Goal: Task Accomplishment & Management: Use online tool/utility

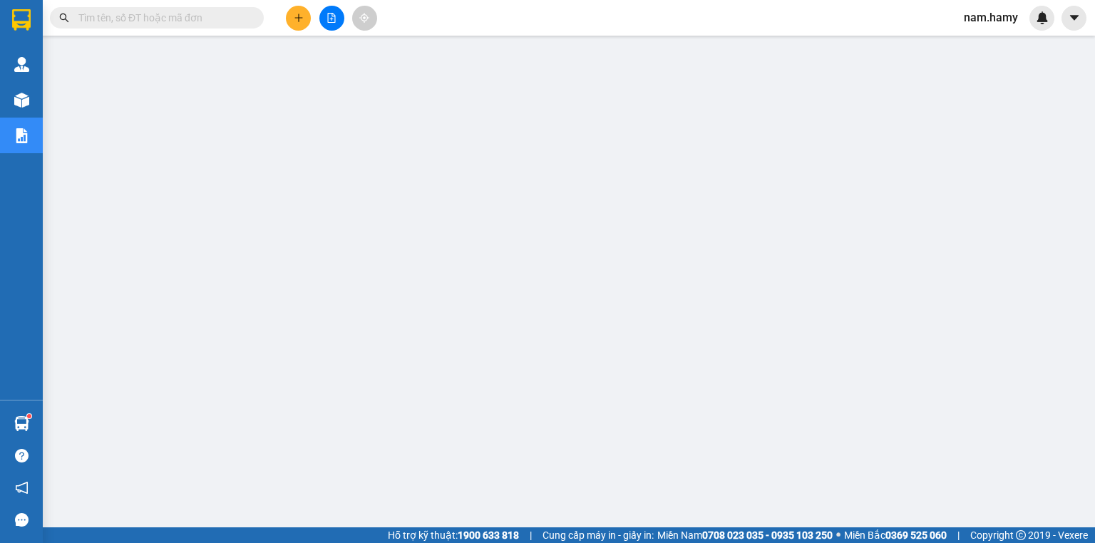
click at [331, 13] on icon "file-add" at bounding box center [332, 18] width 10 height 10
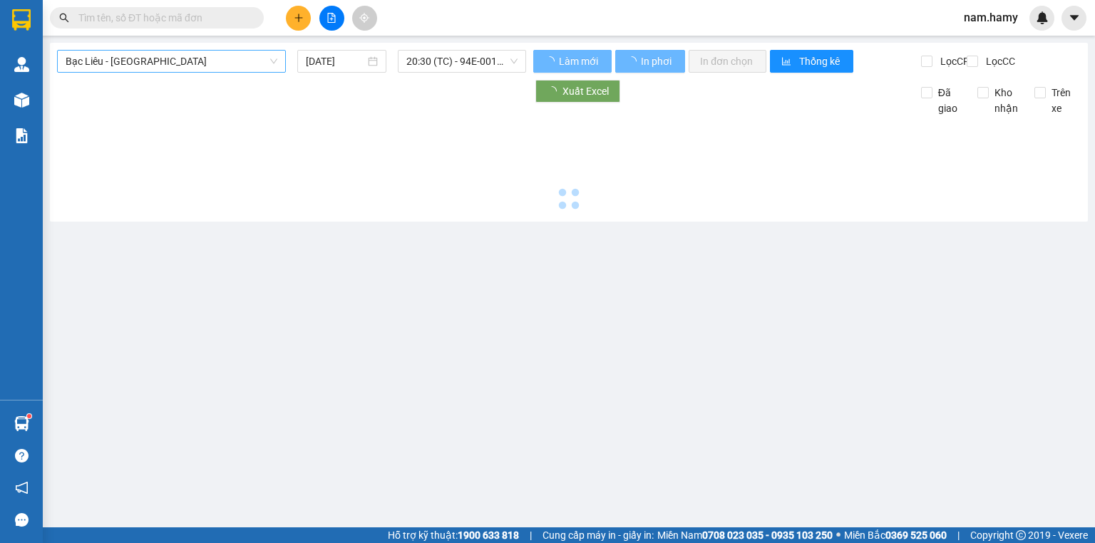
click at [205, 71] on span "Bạc Liêu - [GEOGRAPHIC_DATA]" at bounding box center [172, 61] width 212 height 21
click at [200, 138] on div "Sài Gòn - Bạc Liêu" at bounding box center [172, 136] width 212 height 16
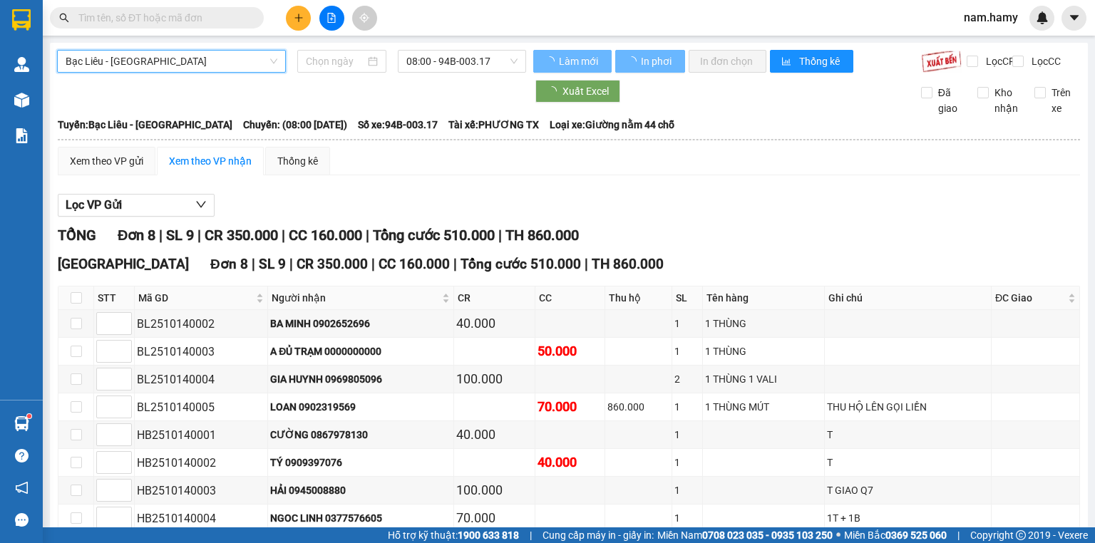
type input "[DATE]"
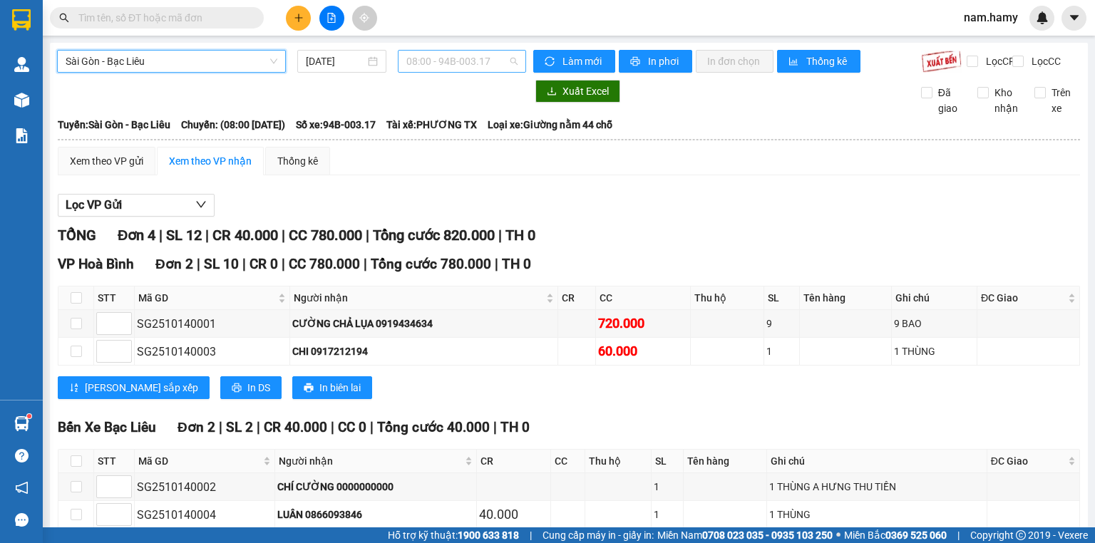
click at [471, 66] on span "08:00 - 94B-003.17" at bounding box center [462, 61] width 112 height 21
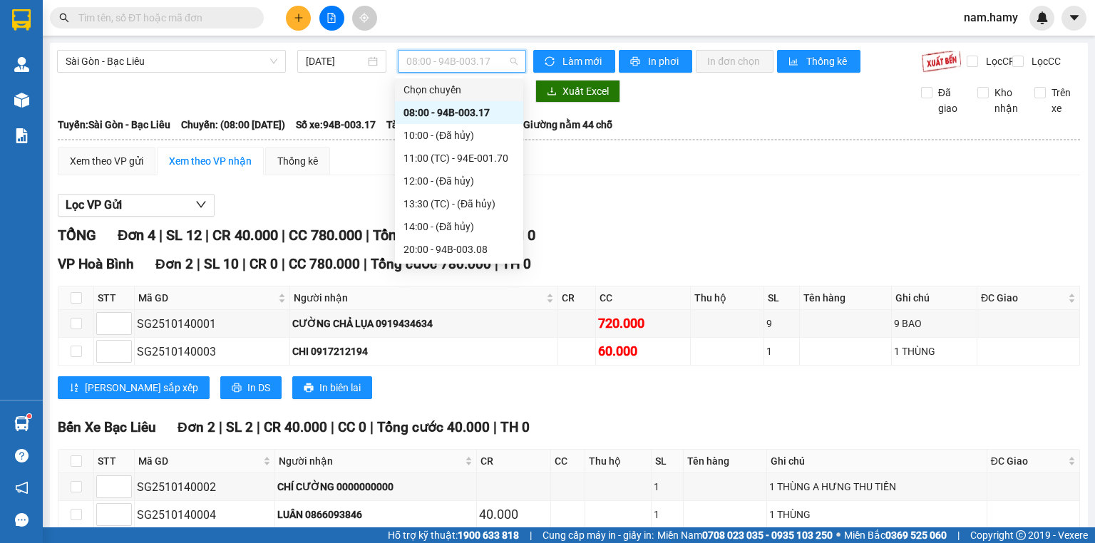
scroll to position [23, 0]
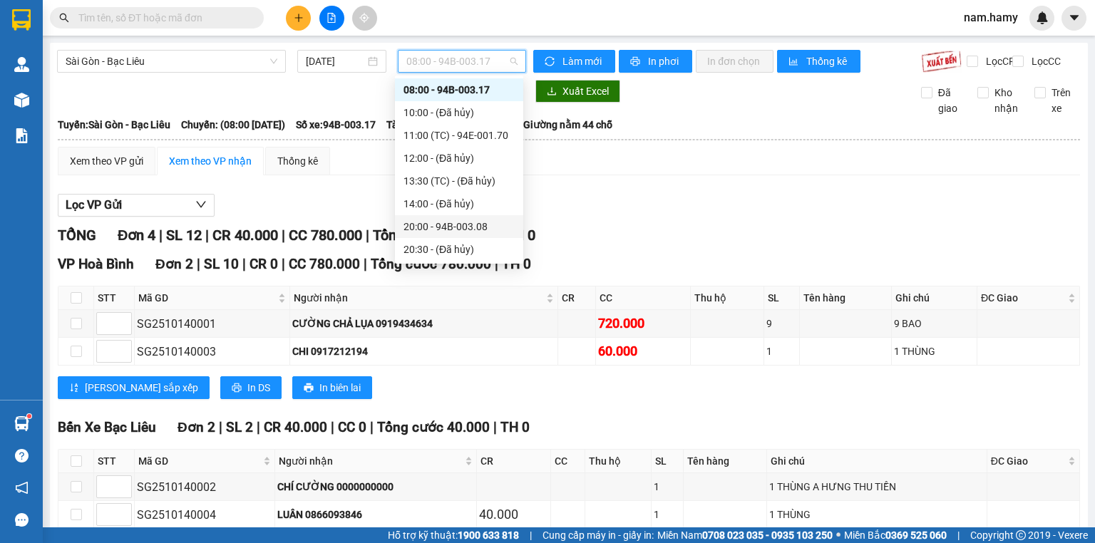
click at [456, 216] on div "20:00 - 94B-003.08" at bounding box center [459, 226] width 128 height 23
